Goal: Task Accomplishment & Management: Use online tool/utility

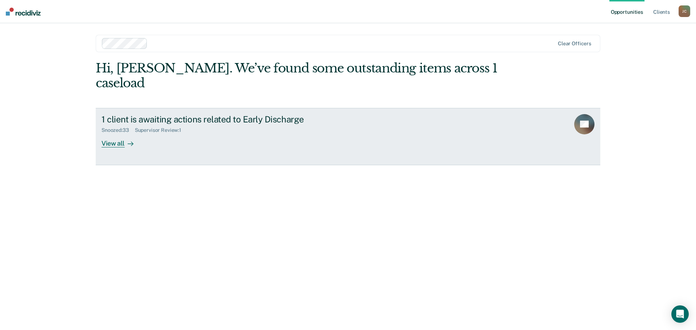
click at [121, 133] on div "View all" at bounding box center [121, 140] width 41 height 14
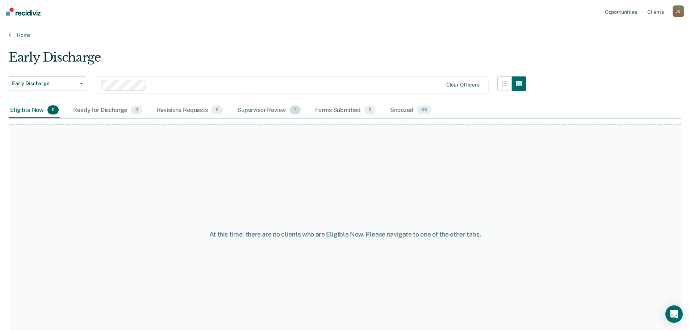
click at [258, 110] on div "Supervisor Review 1" at bounding box center [269, 111] width 66 height 16
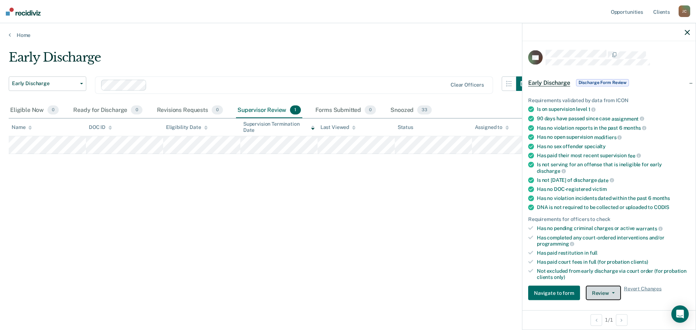
click at [608, 293] on button "Review" at bounding box center [603, 293] width 35 height 14
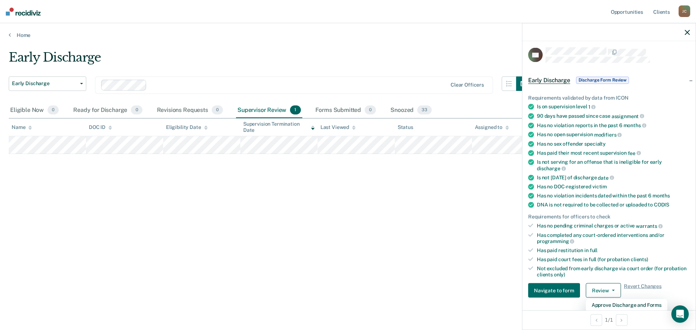
click at [446, 248] on div "Early Discharge Early Discharge Early Discharge Clear officers Eligible Now 0 R…" at bounding box center [348, 163] width 678 height 226
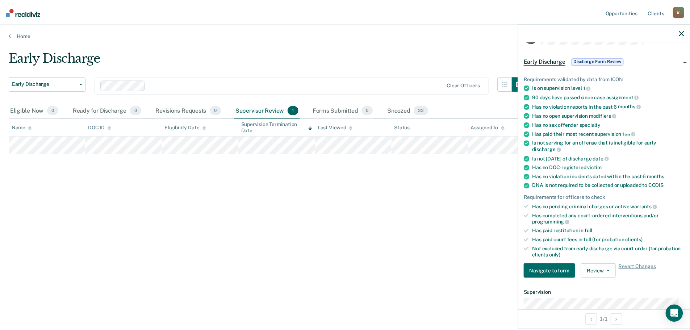
scroll to position [75, 0]
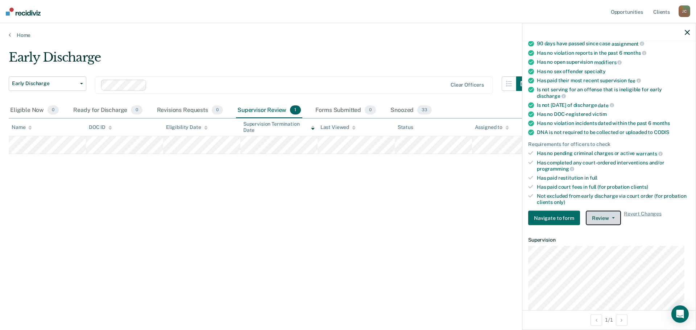
click at [603, 213] on button "Review" at bounding box center [603, 218] width 35 height 14
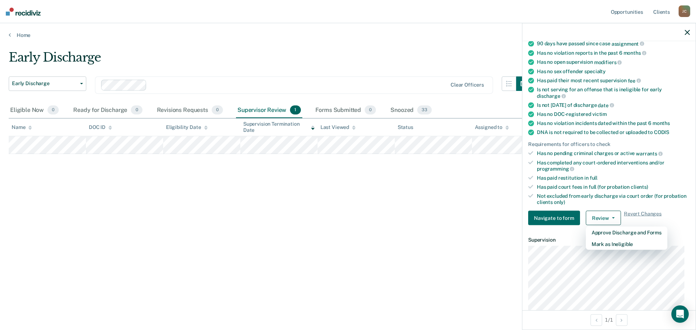
click at [448, 237] on div "Early Discharge Early Discharge Early Discharge Clear officers Eligible Now 0 R…" at bounding box center [348, 163] width 678 height 226
click at [686, 33] on icon "button" at bounding box center [687, 32] width 5 height 5
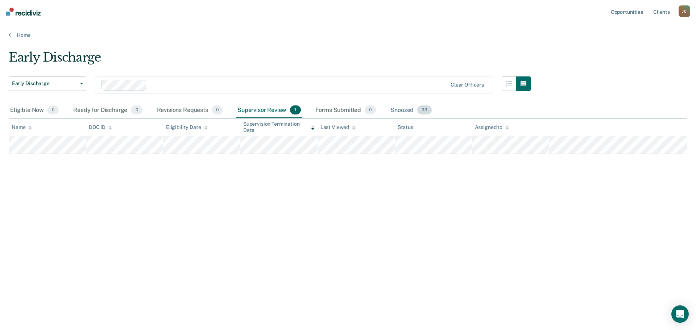
click at [405, 109] on div "Snoozed 33" at bounding box center [411, 111] width 44 height 16
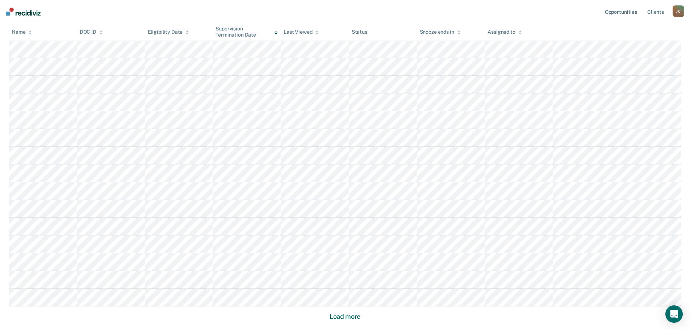
scroll to position [399, 0]
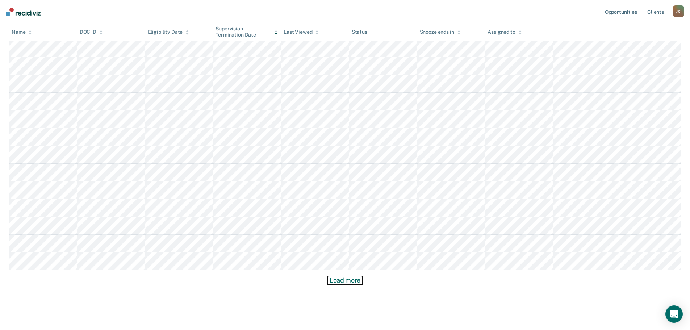
click at [356, 279] on button "Load more" at bounding box center [345, 280] width 35 height 9
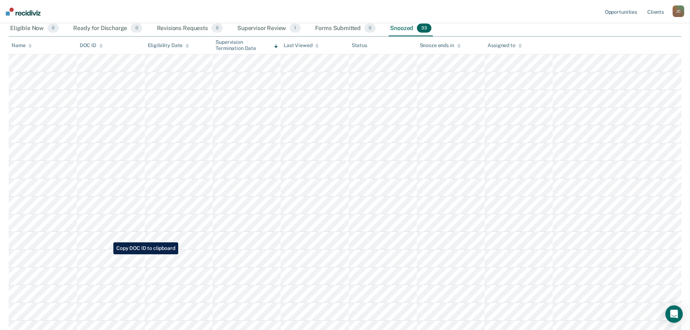
scroll to position [46, 0]
